Goal: Use online tool/utility: Utilize a website feature to perform a specific function

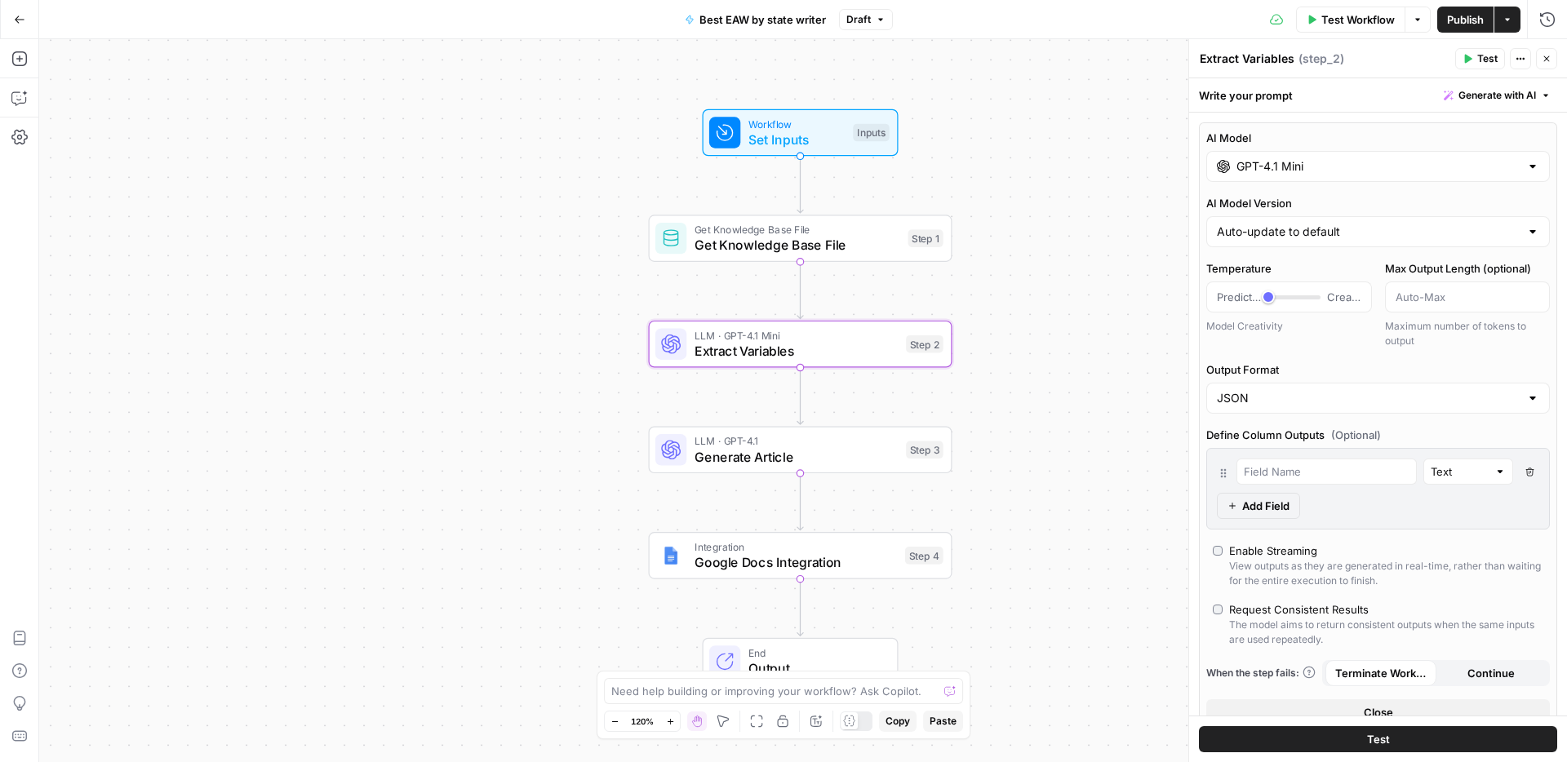
click at [839, 348] on span "Extract Variables" at bounding box center [796, 351] width 204 height 20
click at [1408, 179] on div "GPT-4.1 Mini" at bounding box center [1378, 166] width 344 height 31
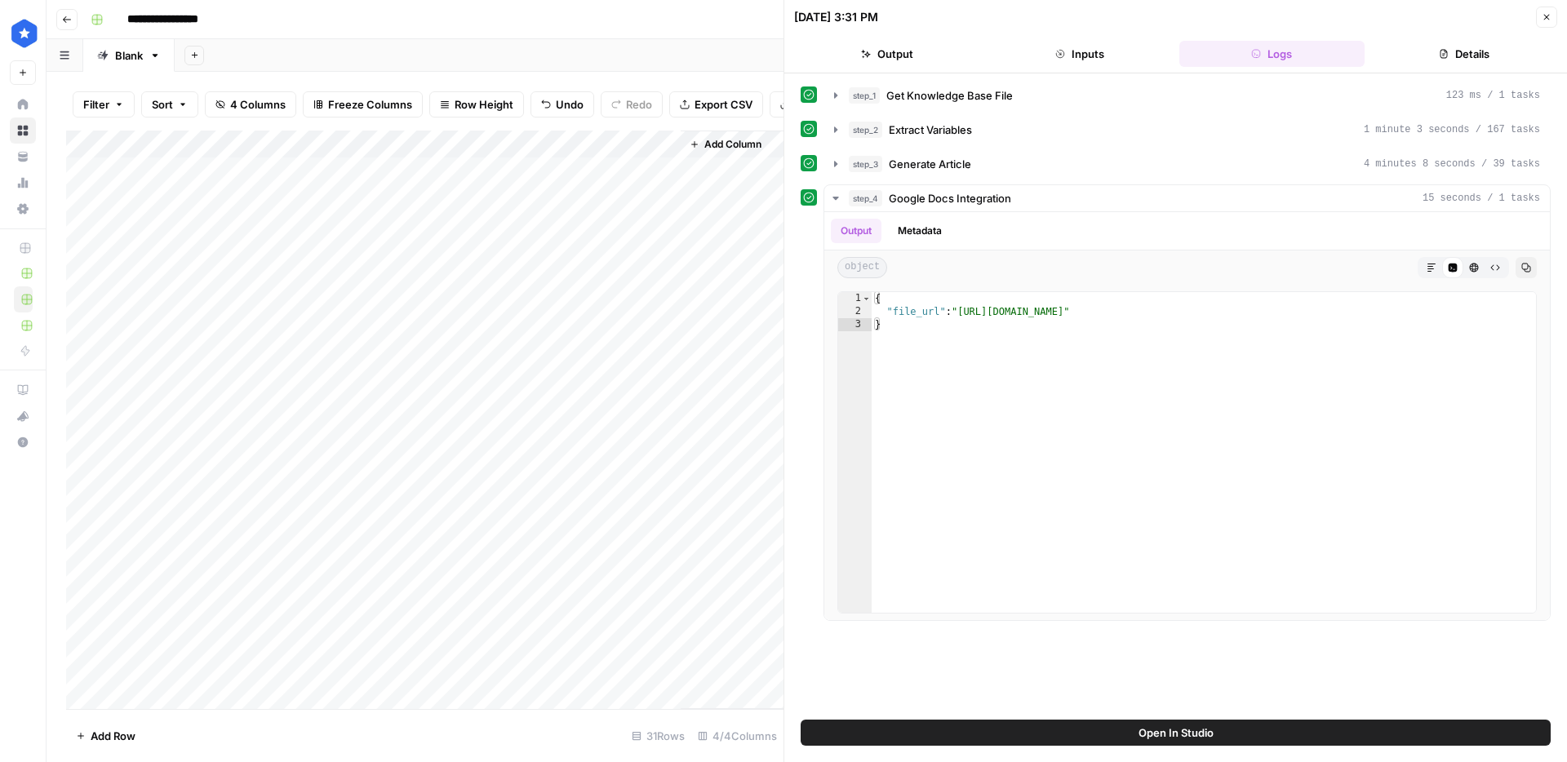
click at [170, 447] on div "Add Column" at bounding box center [424, 420] width 717 height 579
drag, startPoint x: 152, startPoint y: 423, endPoint x: 149, endPoint y: 561, distance: 137.9
click at [149, 561] on div "Add Column" at bounding box center [424, 420] width 717 height 579
